Goal: Navigation & Orientation: Find specific page/section

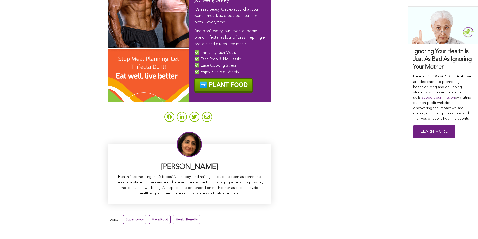
scroll to position [3097, 0]
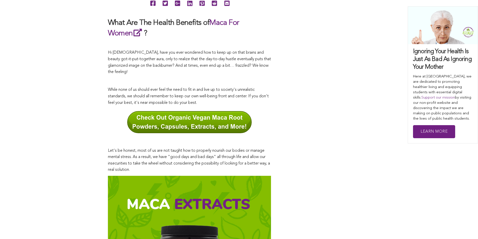
scroll to position [0, 0]
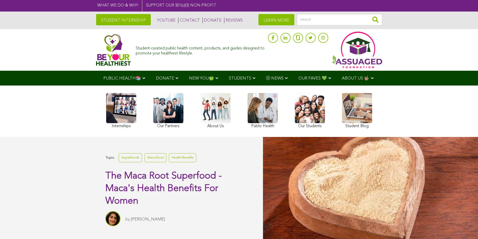
click at [342, 81] on span "ABOUT US 🤟🏽" at bounding box center [356, 78] width 28 height 4
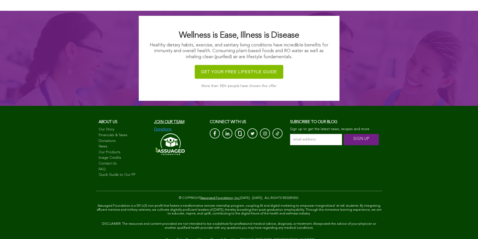
scroll to position [1998, 0]
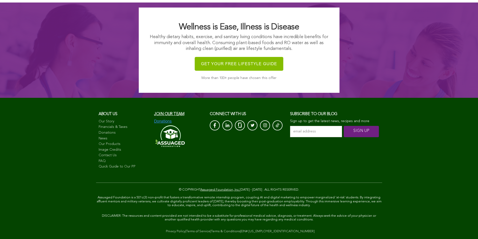
scroll to position [1931, 0]
